Goal: Information Seeking & Learning: Learn about a topic

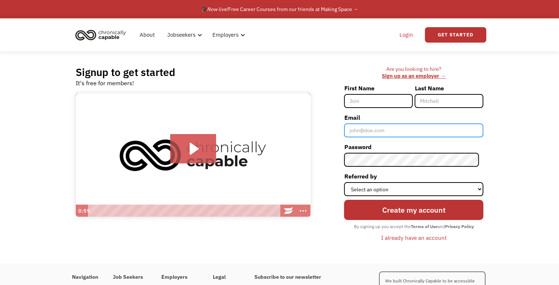
type input "[EMAIL_ADDRESS][DOMAIN_NAME]"
click at [404, 34] on link "Login" at bounding box center [406, 35] width 22 height 24
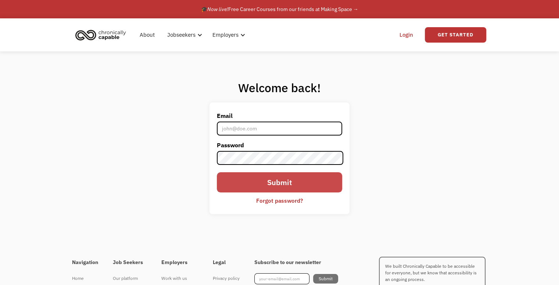
type input "[EMAIL_ADDRESS][DOMAIN_NAME]"
click at [266, 183] on input "Submit" at bounding box center [279, 182] width 125 height 20
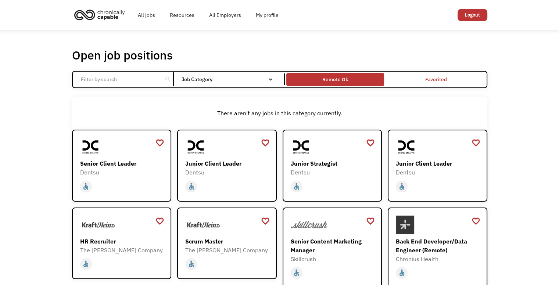
click at [327, 82] on div "Remote Ok" at bounding box center [335, 79] width 26 height 9
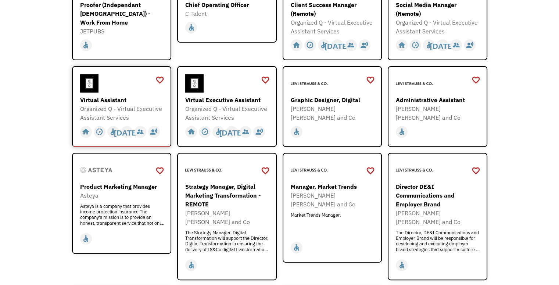
scroll to position [294, 0]
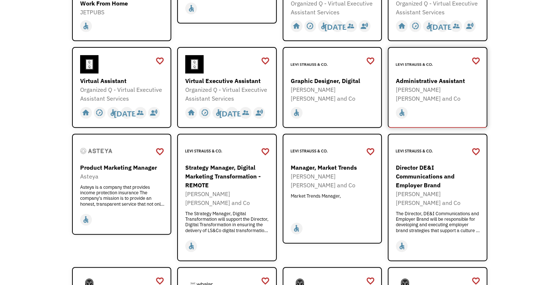
click at [432, 82] on div "Administrative Assistant" at bounding box center [438, 80] width 85 height 9
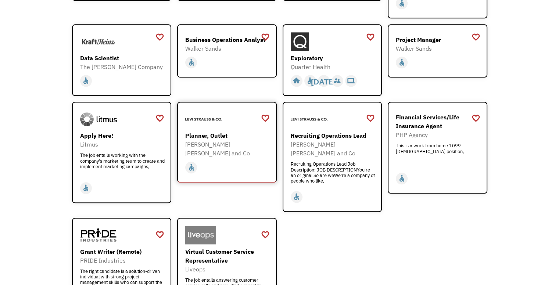
scroll to position [808, 0]
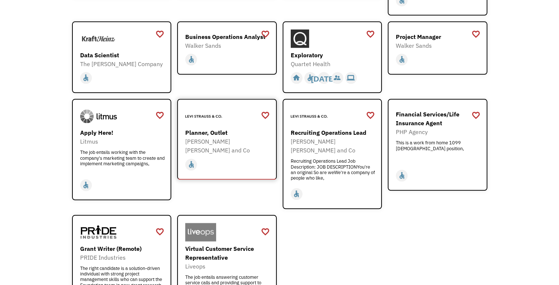
click at [213, 137] on div "[PERSON_NAME] [PERSON_NAME] and Co" at bounding box center [227, 146] width 85 height 18
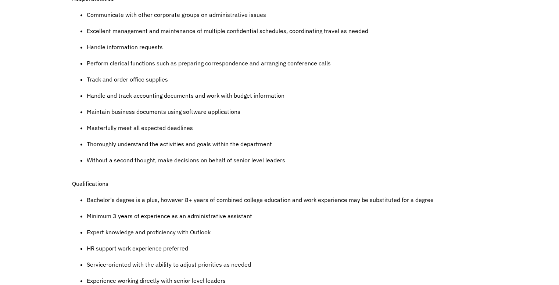
scroll to position [367, 0]
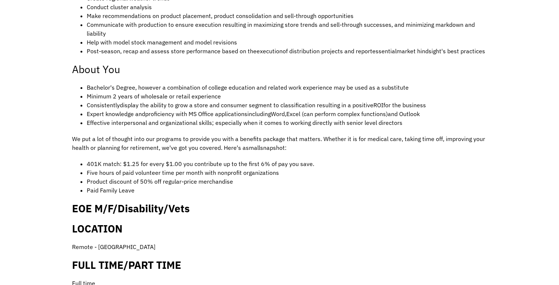
scroll to position [367, 0]
